Goal: Navigation & Orientation: Find specific page/section

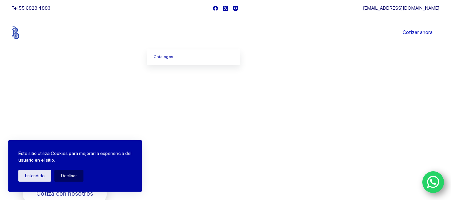
click at [183, 32] on icon "Menu Principal" at bounding box center [182, 32] width 3 height 3
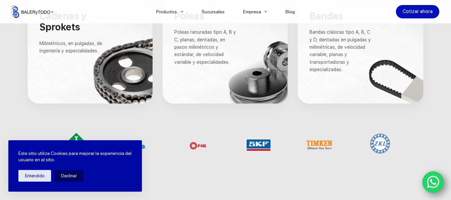
scroll to position [534, 0]
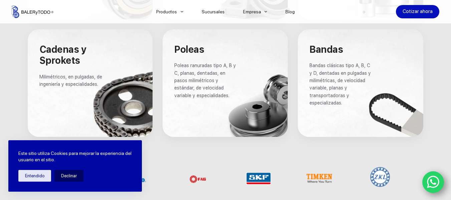
click at [339, 68] on span "Bandas clásicas tipo A, B, C y D, dentadas en pulgadas y milimétricas, de veloc…" at bounding box center [341, 84] width 63 height 43
click at [325, 51] on span "Bandas" at bounding box center [326, 49] width 33 height 11
click at [376, 115] on div at bounding box center [361, 83] width 126 height 108
click at [338, 87] on span "Bandas clásicas tipo A, B, C y D, dentadas en pulgadas y milimétricas, de veloc…" at bounding box center [341, 84] width 63 height 43
click at [333, 73] on span "Bandas clásicas tipo A, B, C y D, dentadas en pulgadas y milimétricas, de veloc…" at bounding box center [341, 84] width 63 height 43
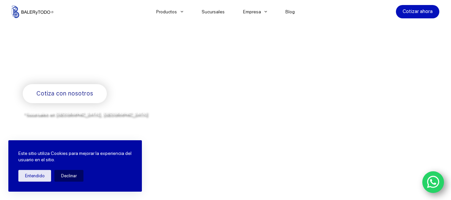
scroll to position [0, 0]
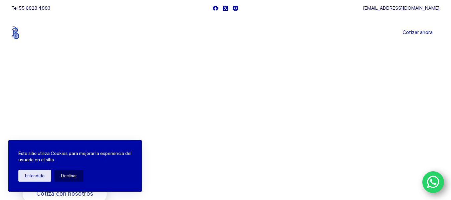
click at [222, 33] on link "Sucursales" at bounding box center [212, 33] width 41 height 0
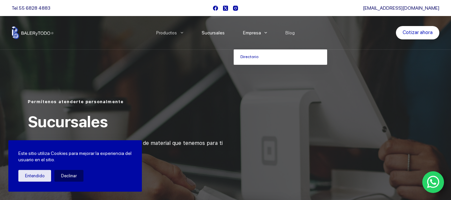
click at [266, 32] on icon "Menu Principal" at bounding box center [265, 33] width 3 height 2
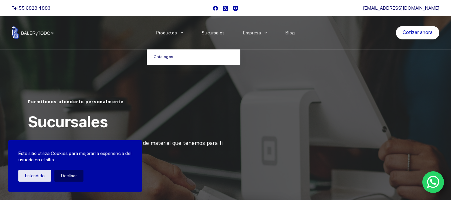
click at [171, 57] on link "Catalogos" at bounding box center [194, 56] width 94 height 15
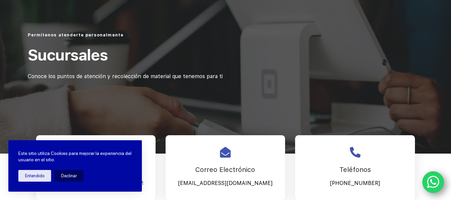
scroll to position [100, 0]
